Goal: Task Accomplishment & Management: Manage account settings

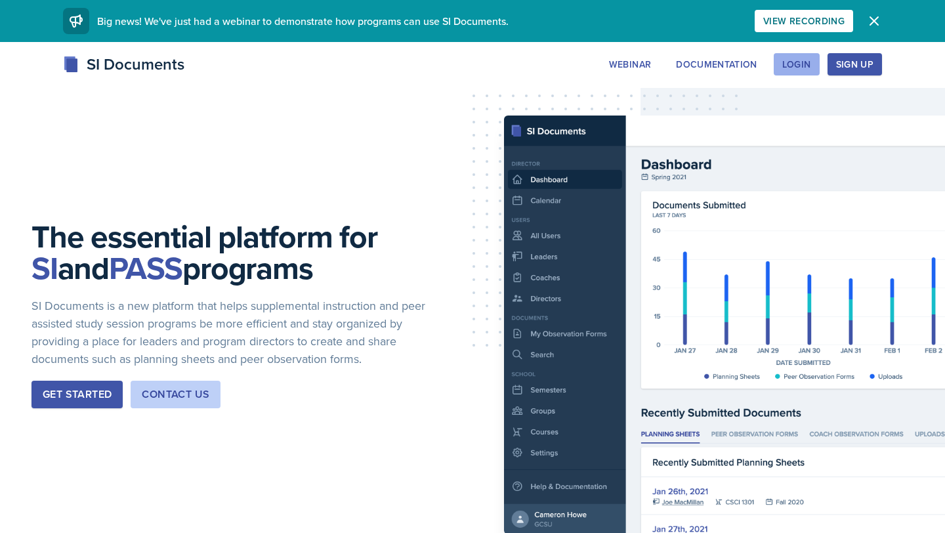
click at [805, 69] on div "Login" at bounding box center [796, 64] width 29 height 11
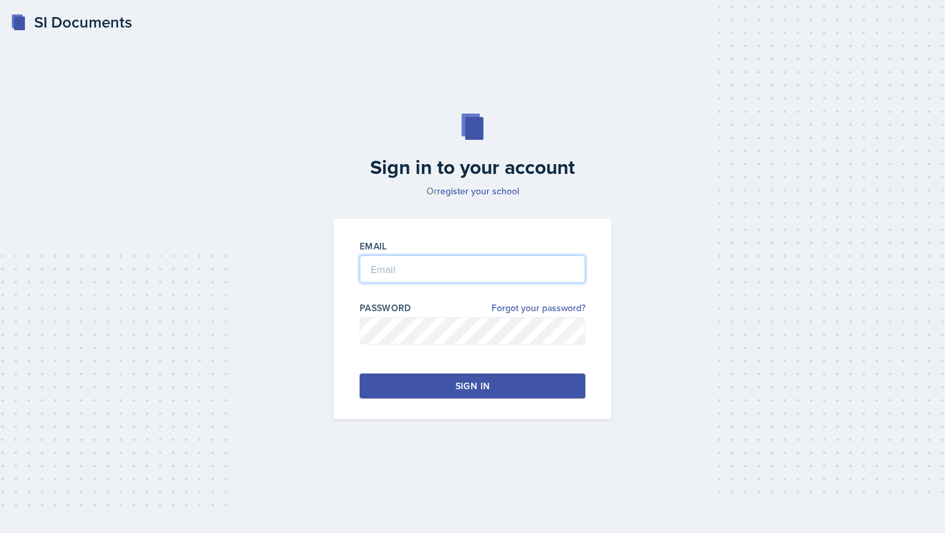
click at [485, 264] on input "email" at bounding box center [473, 269] width 226 height 28
type input "[EMAIL_ADDRESS][DOMAIN_NAME]"
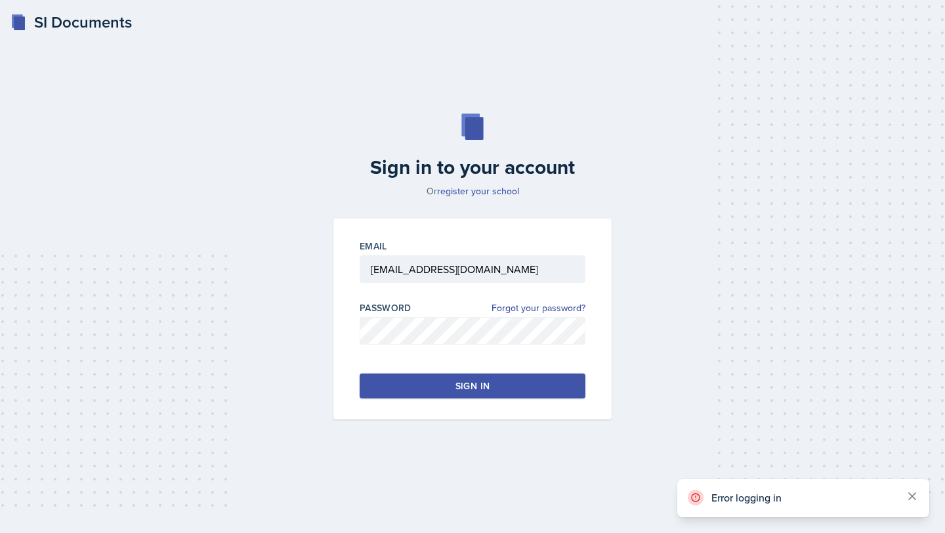
click at [909, 499] on icon at bounding box center [912, 496] width 7 height 7
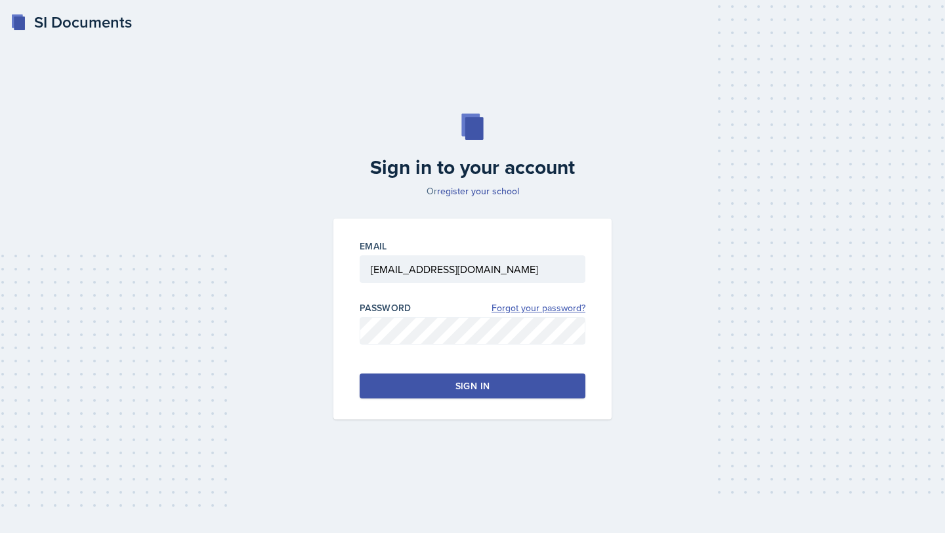
click at [543, 310] on link "Forgot your password?" at bounding box center [539, 308] width 94 height 14
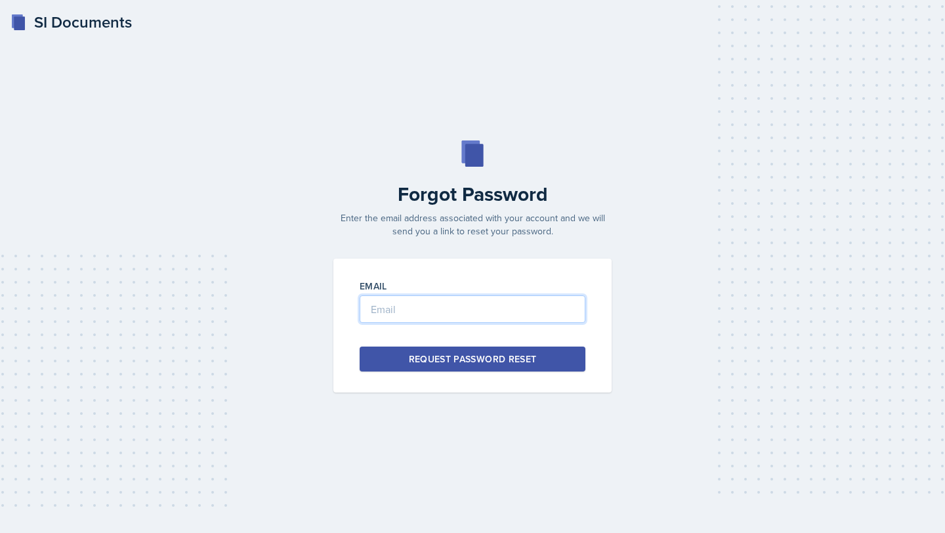
click at [494, 304] on input "email" at bounding box center [473, 309] width 226 height 28
type input "[EMAIL_ADDRESS][DOMAIN_NAME]"
click at [511, 356] on div "Request Password Reset" at bounding box center [473, 358] width 128 height 13
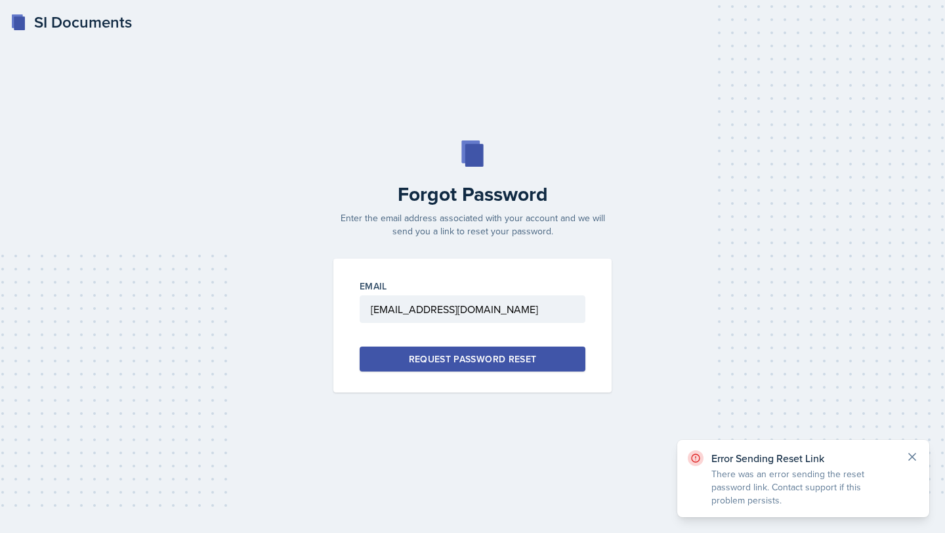
click at [914, 454] on icon at bounding box center [912, 457] width 7 height 7
